Goal: Information Seeking & Learning: Learn about a topic

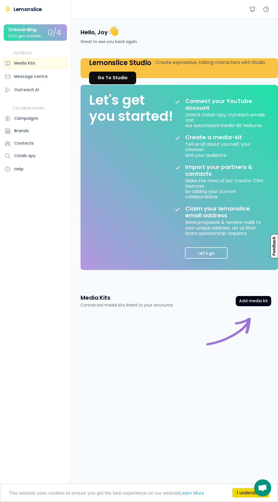
click at [107, 80] on div "Go To Studio" at bounding box center [112, 77] width 30 height 7
click at [260, 20] on div "Hello, Joy 👋 Great to see you back again" at bounding box center [176, 34] width 204 height 33
click at [261, 22] on div "Hello, Joy 👋 Great to see you back again" at bounding box center [176, 34] width 204 height 33
click at [110, 78] on div "Go To Studio" at bounding box center [112, 77] width 30 height 7
click at [255, 20] on div "Hello, Joy 👋 Great to see you back again" at bounding box center [176, 34] width 204 height 33
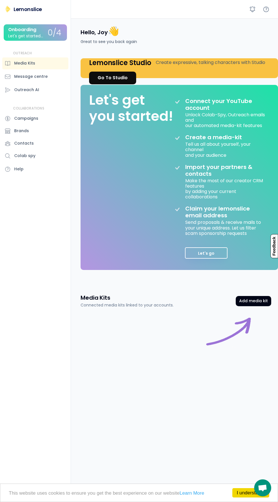
click at [254, 21] on div "Hello, Joy 👋 Great to see you back again" at bounding box center [176, 34] width 204 height 33
click at [259, 20] on div "Hello, Joy 👋 Great to see you back again" at bounding box center [176, 34] width 204 height 33
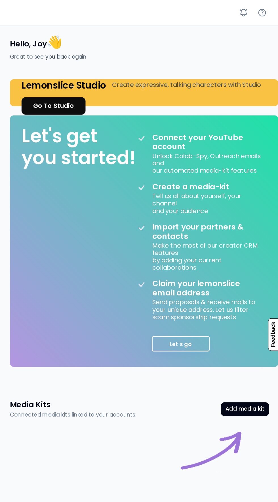
click at [263, 12] on icon at bounding box center [265, 9] width 7 height 7
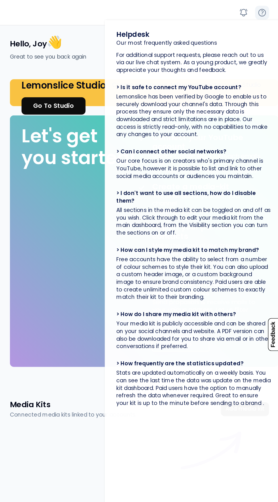
click at [264, 20] on div "Helpdesk Our most frequently asked questions For additional support requests, p…" at bounding box center [213, 259] width 127 height 488
click at [265, 15] on div "Helpdesk Our most frequently asked questions For additional support requests, p…" at bounding box center [213, 259] width 127 height 488
click at [261, 17] on div "Helpdesk Our most frequently asked questions For additional support requests, p…" at bounding box center [213, 259] width 127 height 488
click at [259, 16] on div "Helpdesk Our most frequently asked questions For additional support requests, p…" at bounding box center [213, 259] width 127 height 488
click at [264, 16] on div "Helpdesk Our most frequently asked questions For additional support requests, p…" at bounding box center [213, 259] width 127 height 488
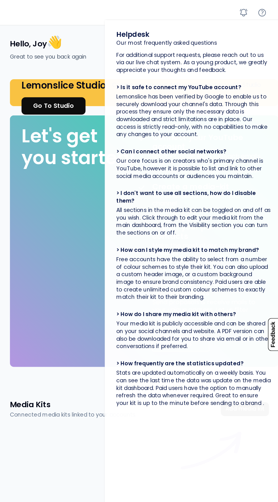
click at [265, 12] on icon at bounding box center [265, 9] width 5 height 5
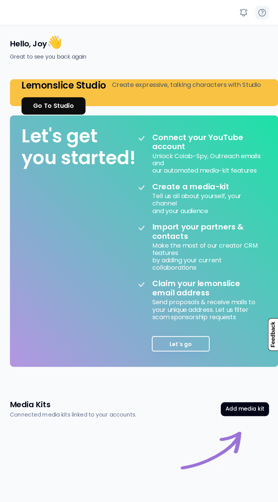
click at [266, 12] on icon at bounding box center [265, 9] width 7 height 7
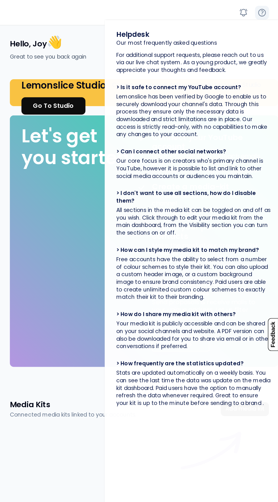
click at [262, 17] on div "Helpdesk Our most frequently asked questions For additional support requests, p…" at bounding box center [213, 259] width 127 height 488
